Goal: Task Accomplishment & Management: Use online tool/utility

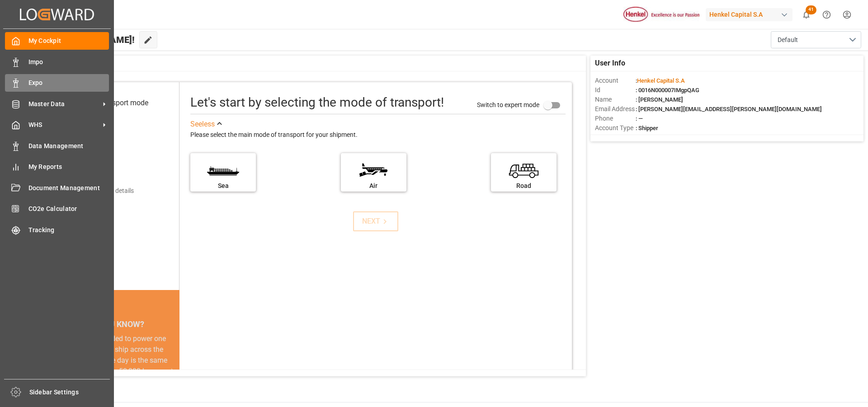
click at [20, 85] on div "Expo Expo" at bounding box center [57, 83] width 104 height 18
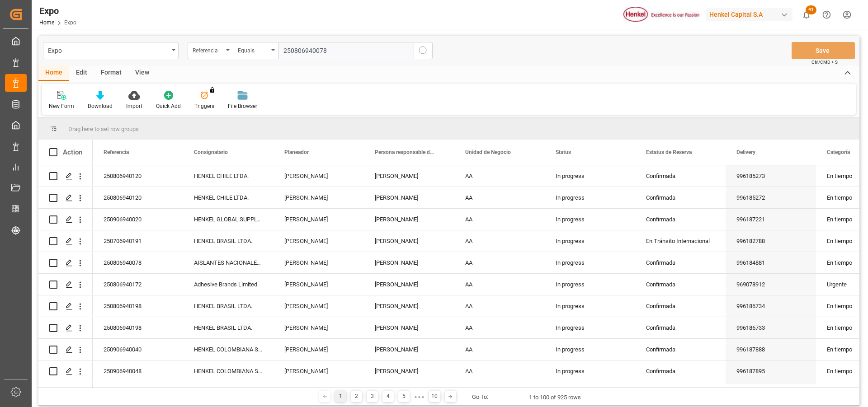
type input "250806940078"
click at [422, 50] on icon "search button" at bounding box center [423, 50] width 11 height 11
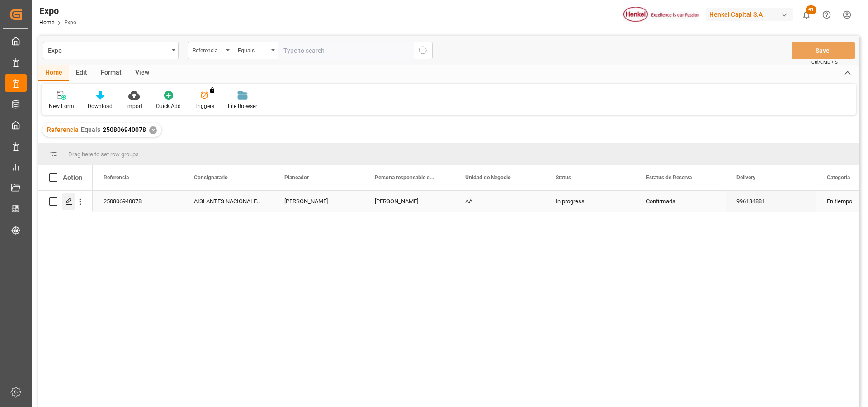
click at [71, 200] on icon "Press SPACE to select this row." at bounding box center [69, 201] width 7 height 7
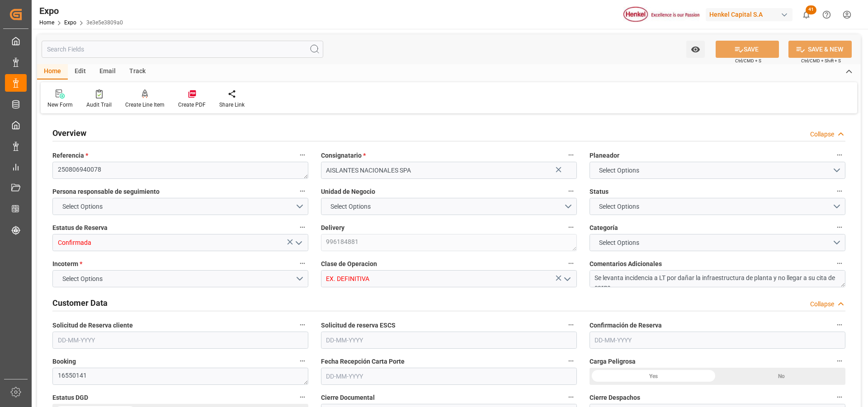
type input "6745"
type input "7217.505"
type input "12"
type input "9946893"
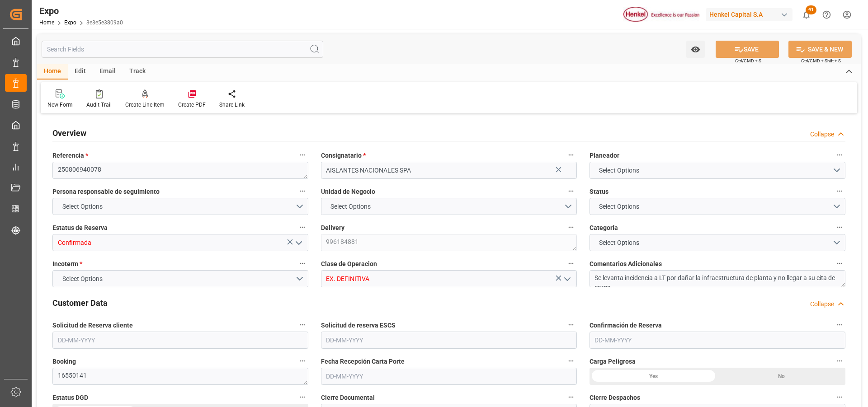
type input "9946893"
type input "MXZLO"
type input "CLSAI"
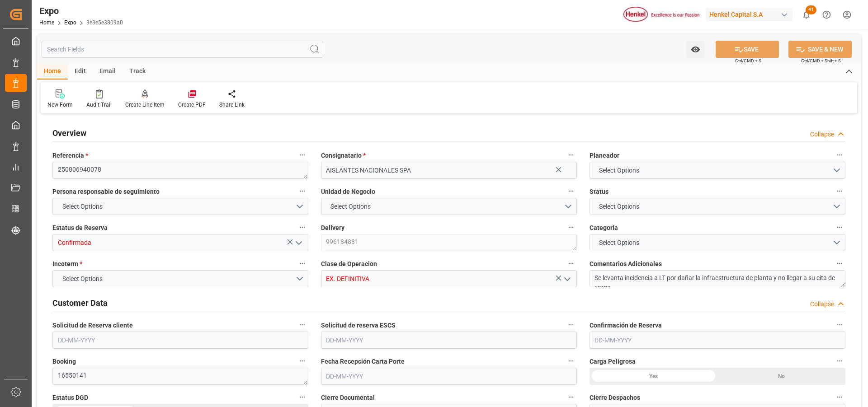
type input "9946893"
type input "[DATE]"
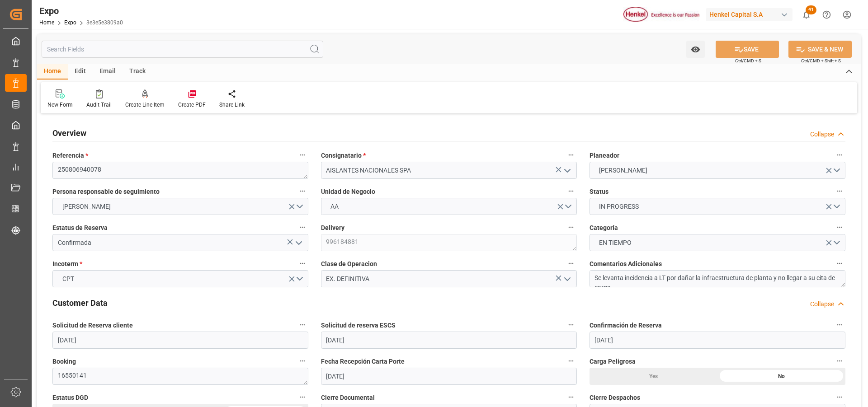
type input "[DATE]"
type input "[DATE] 00:00"
type input "[DATE]"
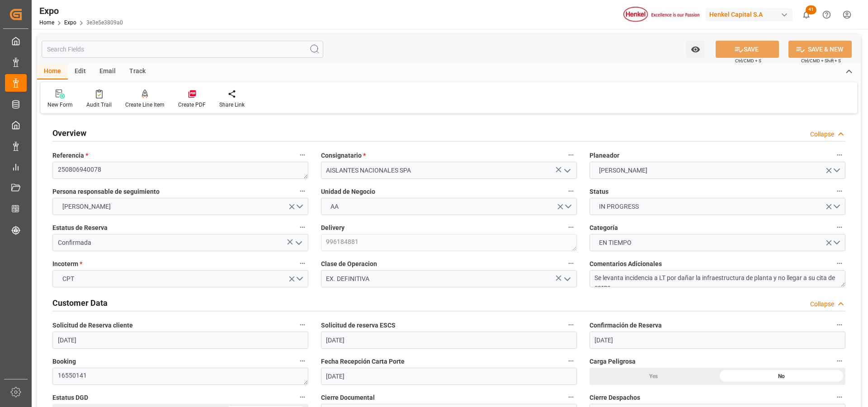
type input "[DATE] 02:07"
type input "[DATE]"
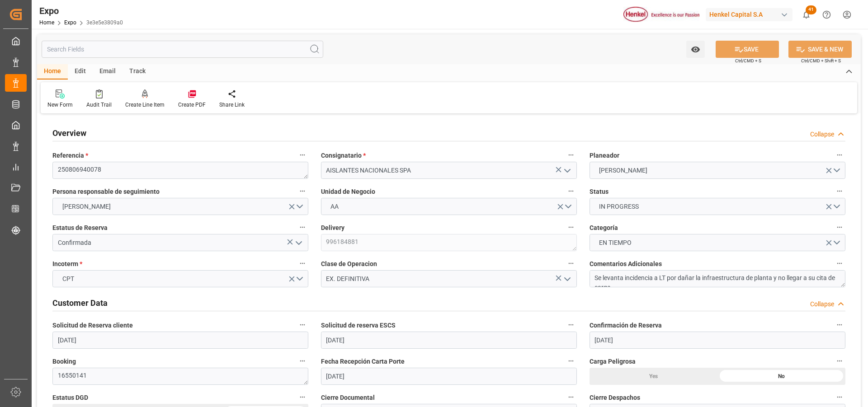
type input "[DATE]"
type input "[DATE] 12:00"
type input "[DATE] 00:00"
type input "[DATE] 20:12"
type input "[DATE] 08:00"
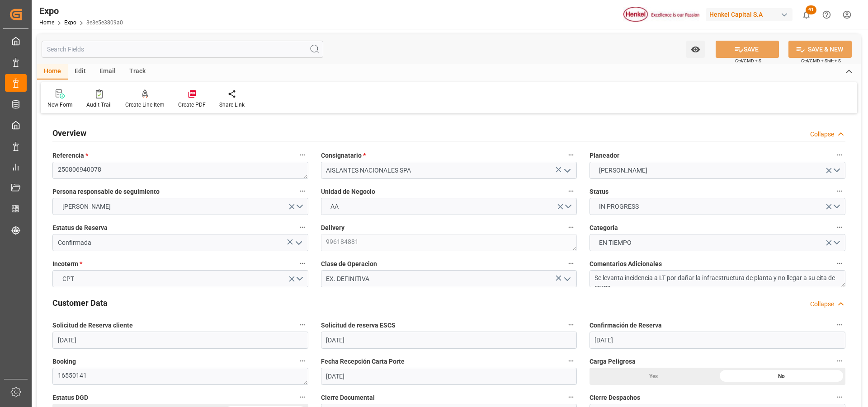
type input "[DATE] 00:00"
type input "[DATE] 21:20"
type input "[DATE] 11:00"
type input "[DATE] 22:35"
type input "[DATE] 13:00"
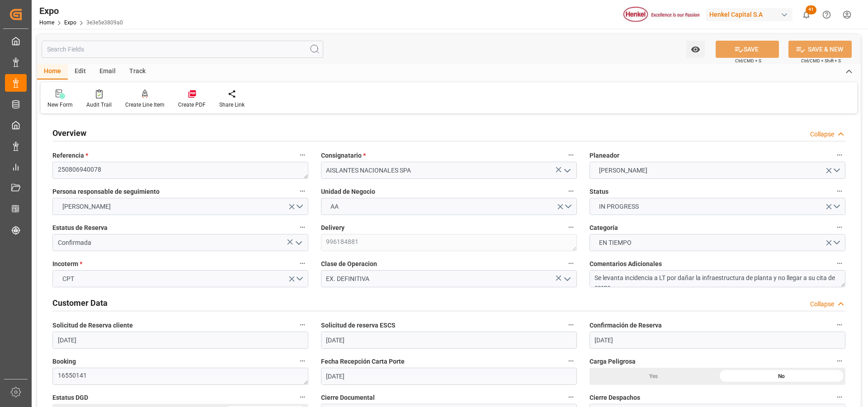
type input "[DATE] 20:52"
type input "[DATE] 02:00"
type input "[DATE] 07:02"
type input "[DATE] 04:59"
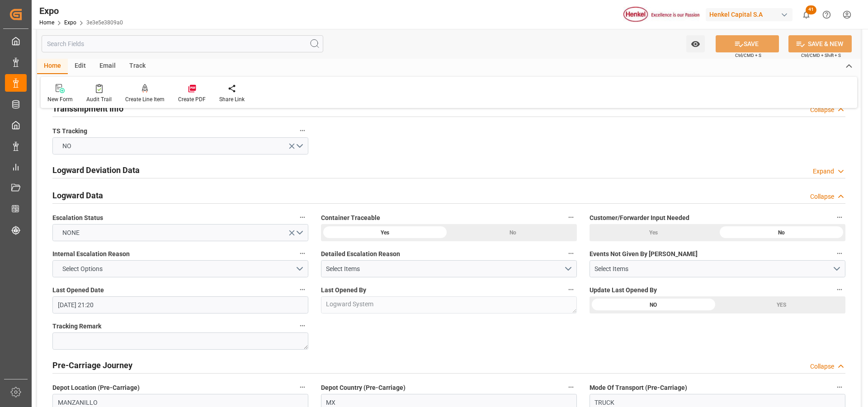
scroll to position [1446, 0]
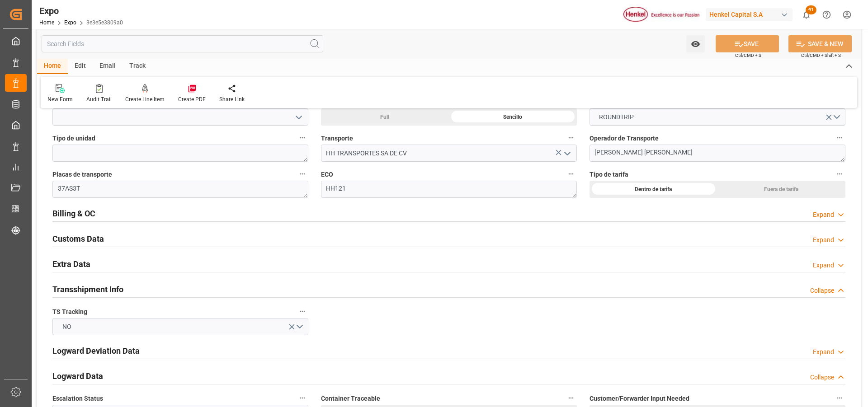
click at [839, 265] on icon at bounding box center [840, 265] width 9 height 9
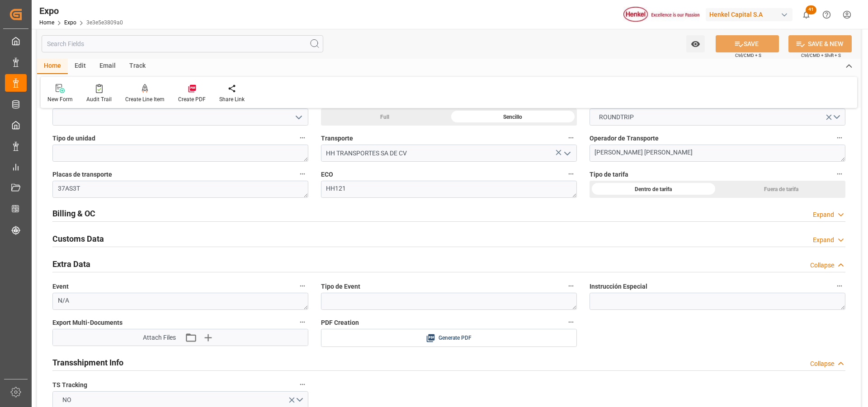
click at [838, 215] on icon at bounding box center [840, 214] width 9 height 9
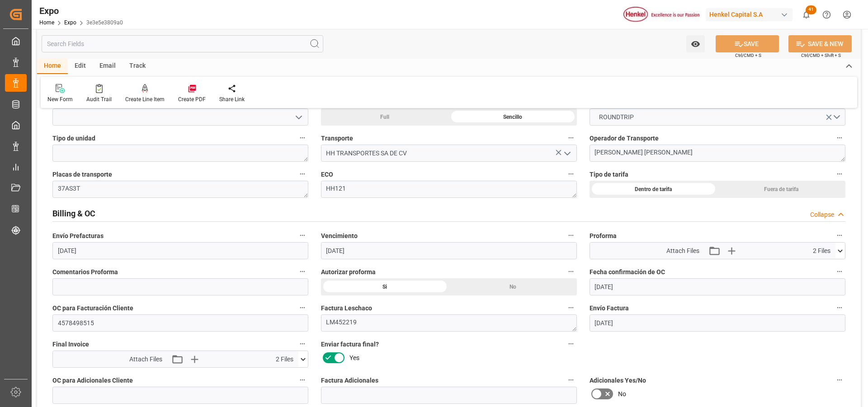
click at [837, 252] on icon at bounding box center [839, 250] width 9 height 9
click at [837, 267] on icon at bounding box center [834, 267] width 9 height 9
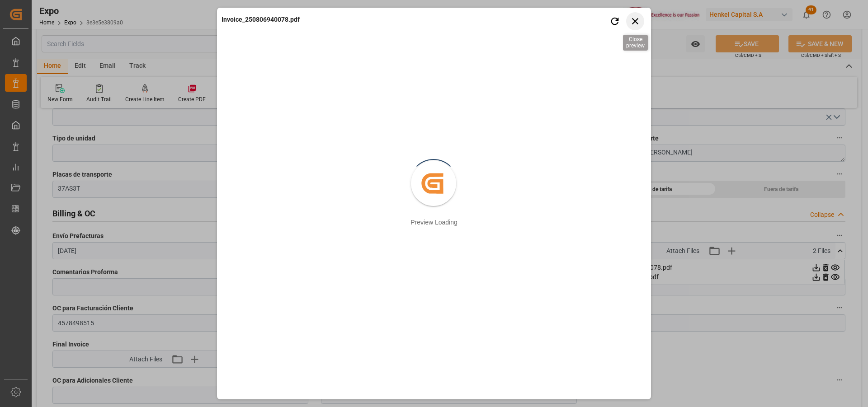
click at [631, 21] on icon "button" at bounding box center [635, 20] width 11 height 11
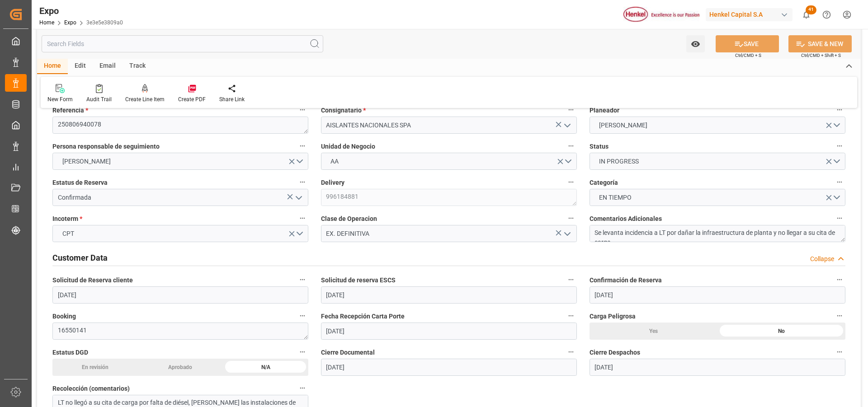
scroll to position [0, 0]
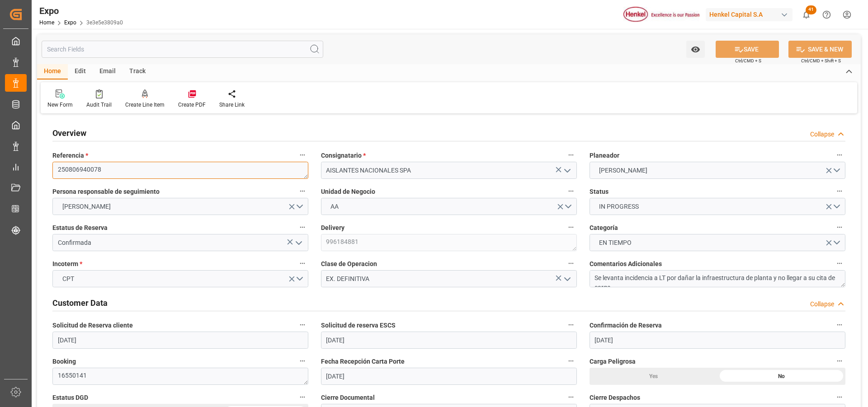
click at [95, 168] on textarea "250806940078" at bounding box center [180, 170] width 256 height 17
